Goal: Navigation & Orientation: Find specific page/section

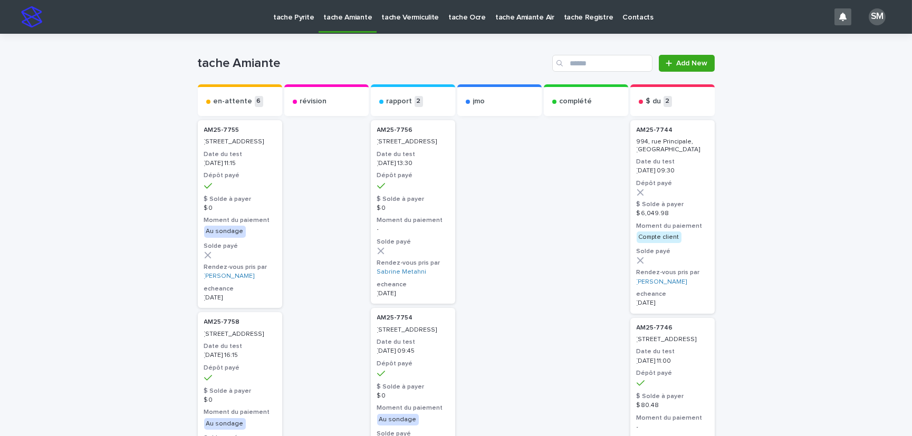
click at [311, 16] on div "tache Pyrite" at bounding box center [293, 11] width 50 height 22
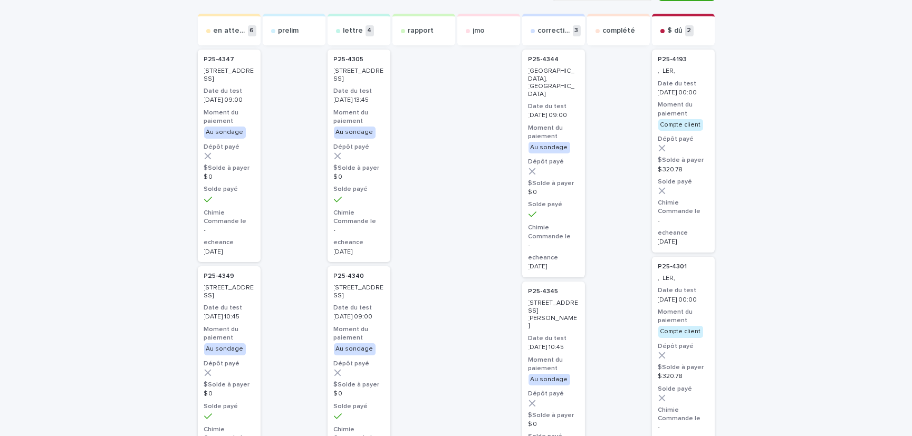
scroll to position [95, 0]
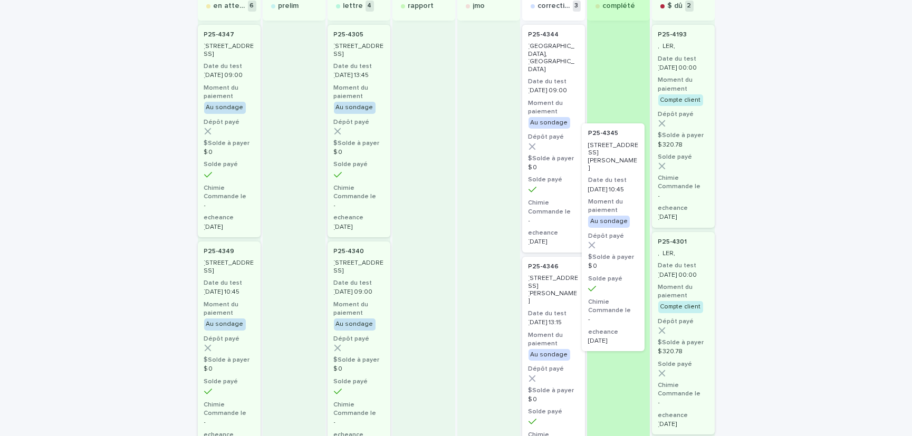
drag, startPoint x: 545, startPoint y: 289, endPoint x: 598, endPoint y: 164, distance: 135.6
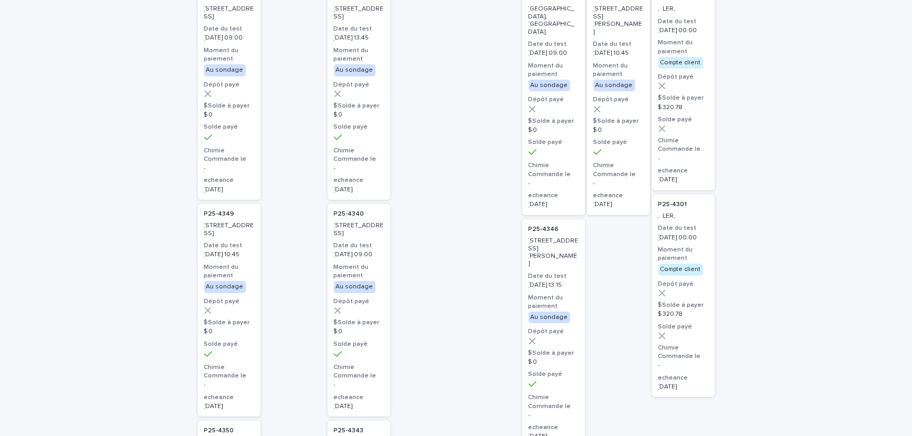
scroll to position [143, 0]
